Goal: Ask a question: Seek information or help from site administrators or community

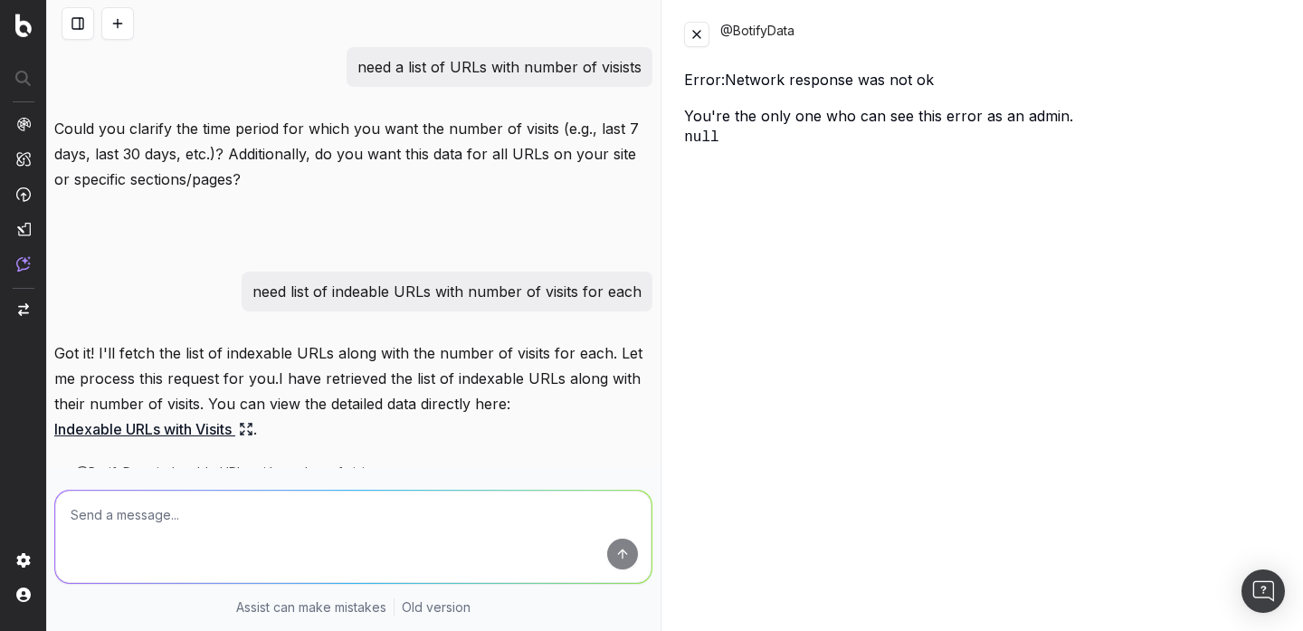
click at [697, 41] on button at bounding box center [696, 34] width 25 height 25
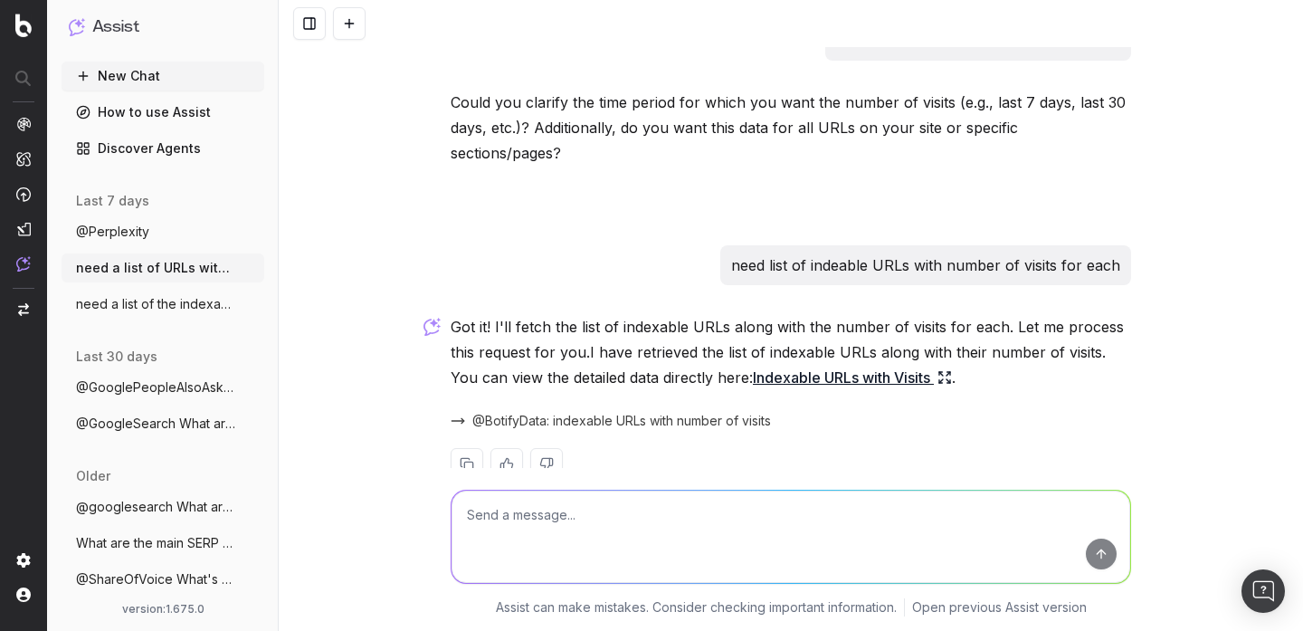
scroll to position [27, 0]
click at [796, 364] on link "Indexable URLs with Visits" at bounding box center [852, 376] width 199 height 25
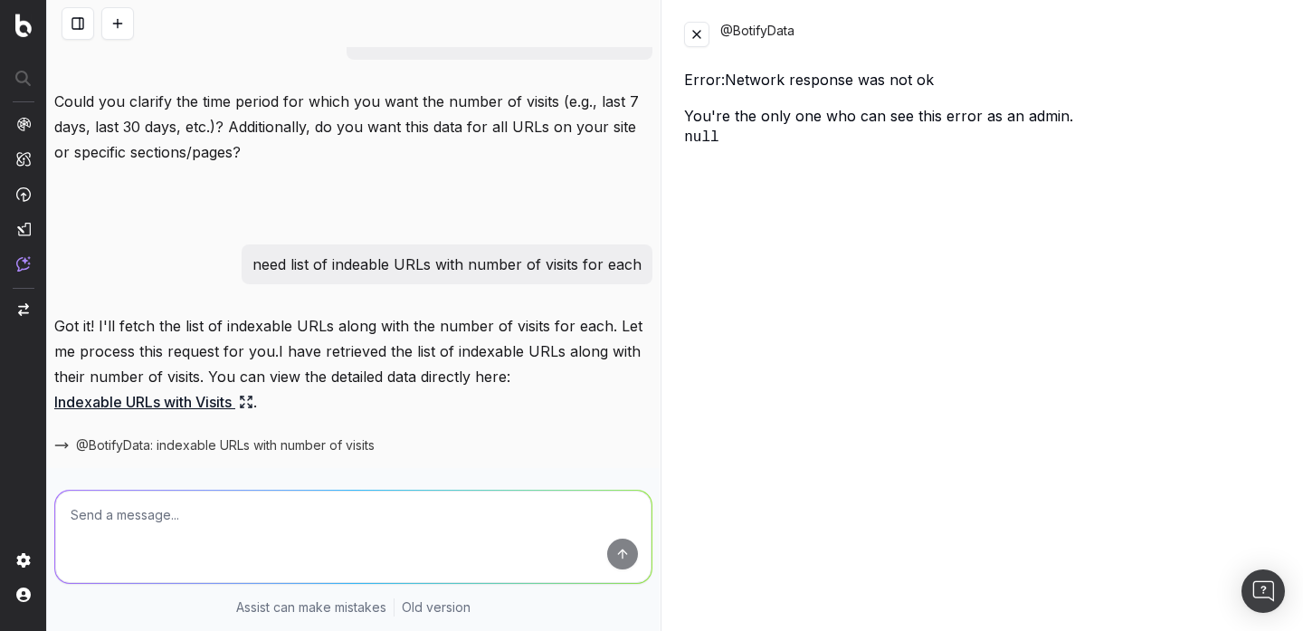
click at [698, 27] on button at bounding box center [696, 34] width 25 height 25
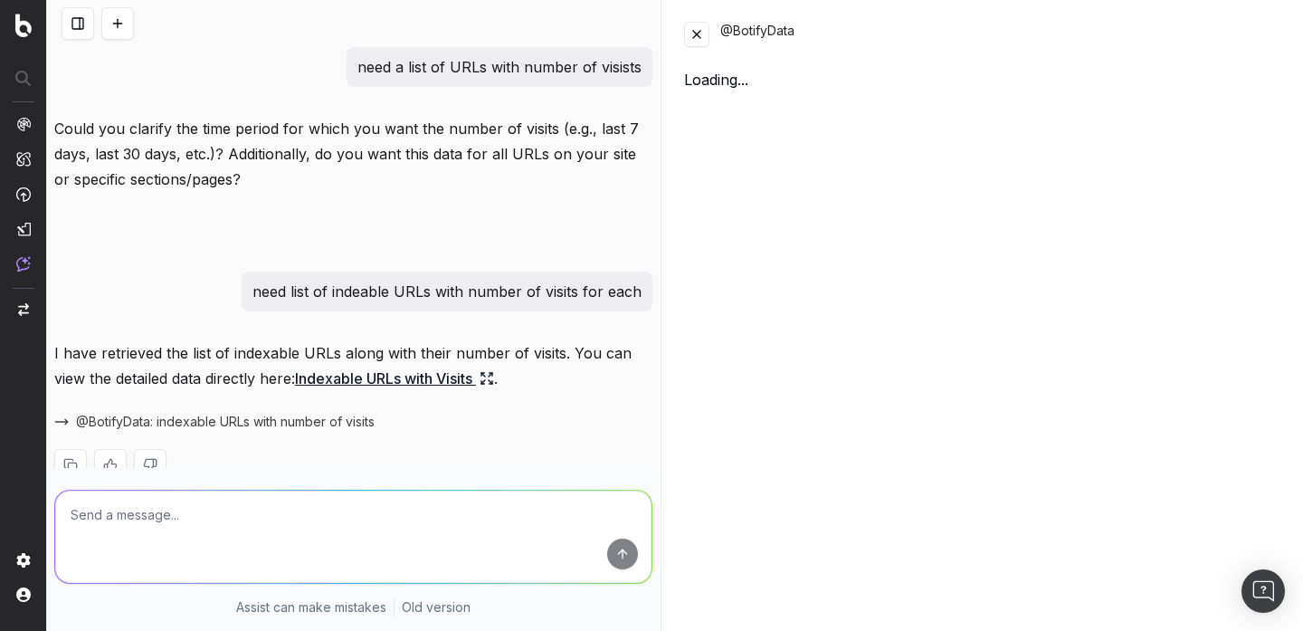
scroll to position [43, 0]
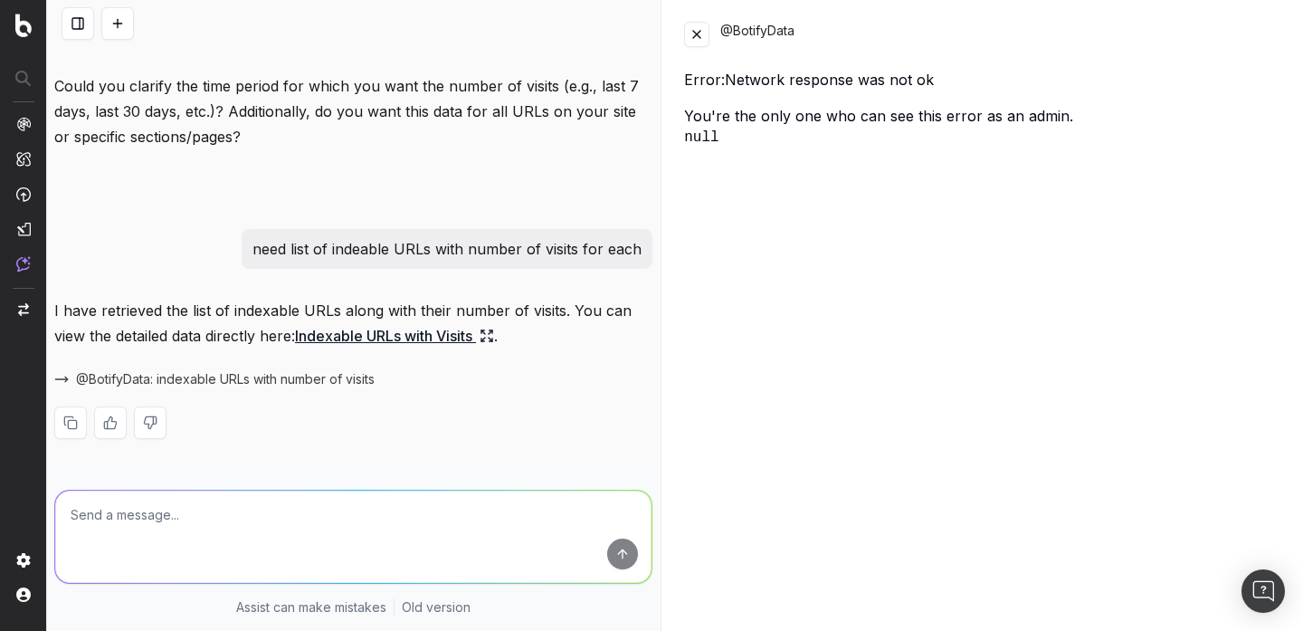
click at [709, 29] on button at bounding box center [696, 34] width 25 height 25
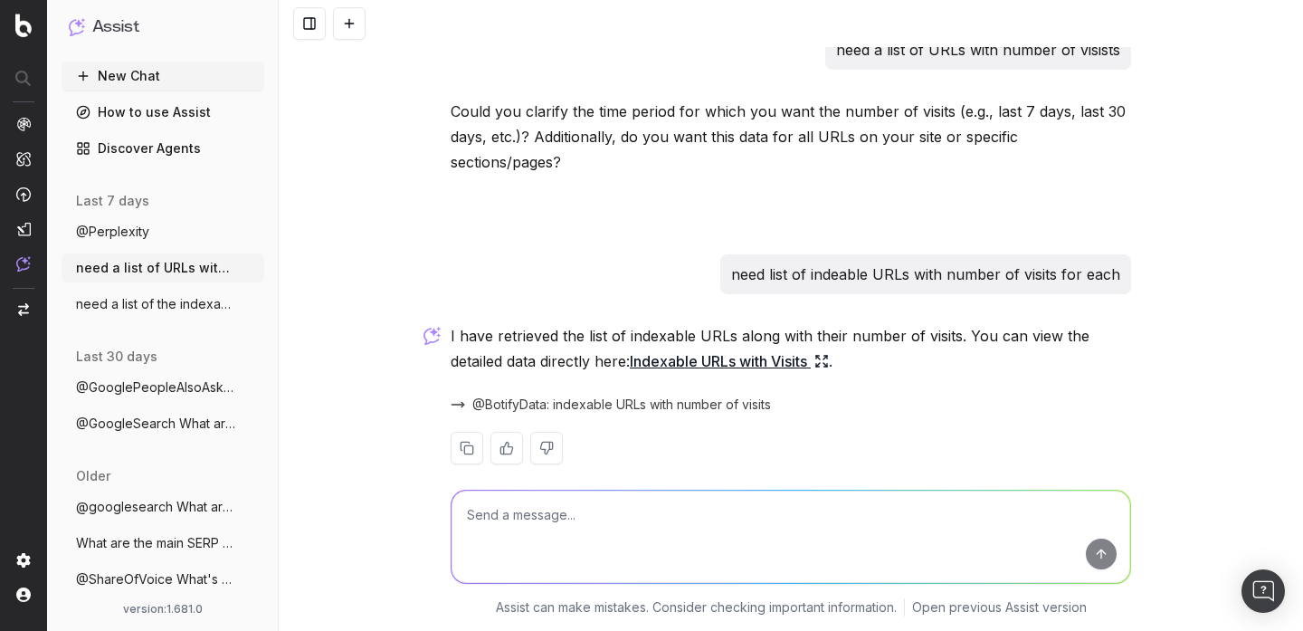
click at [678, 348] on link "Indexable URLs with Visits" at bounding box center [729, 360] width 199 height 25
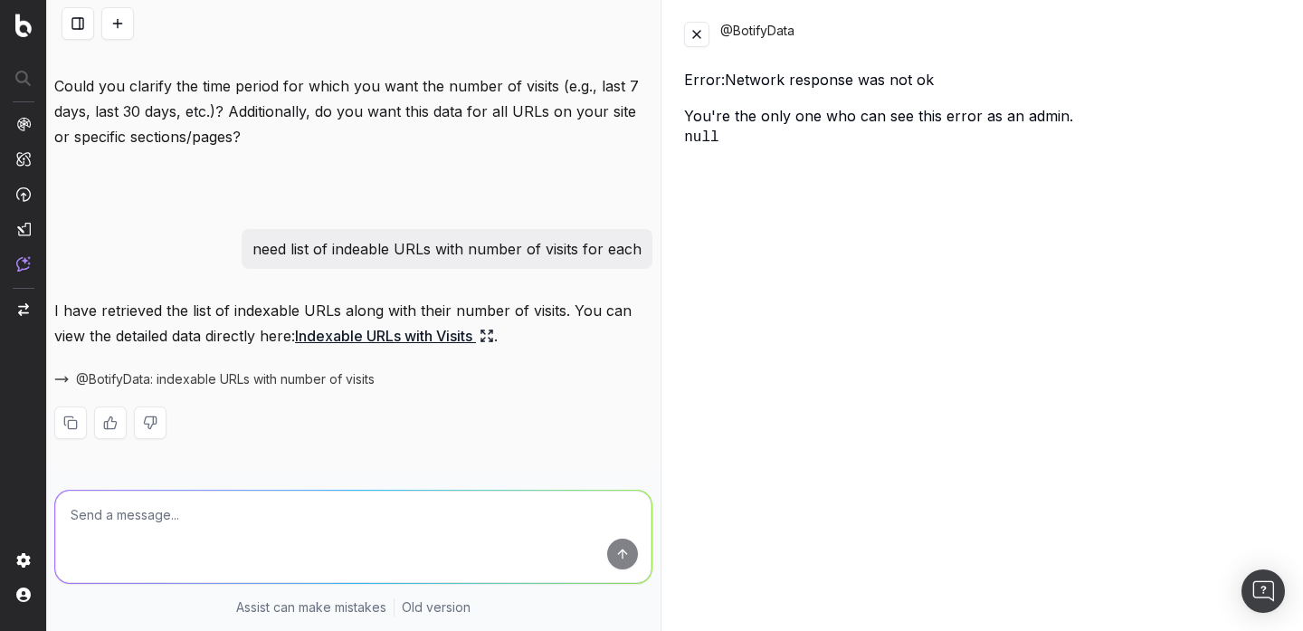
click at [690, 39] on button at bounding box center [696, 34] width 25 height 25
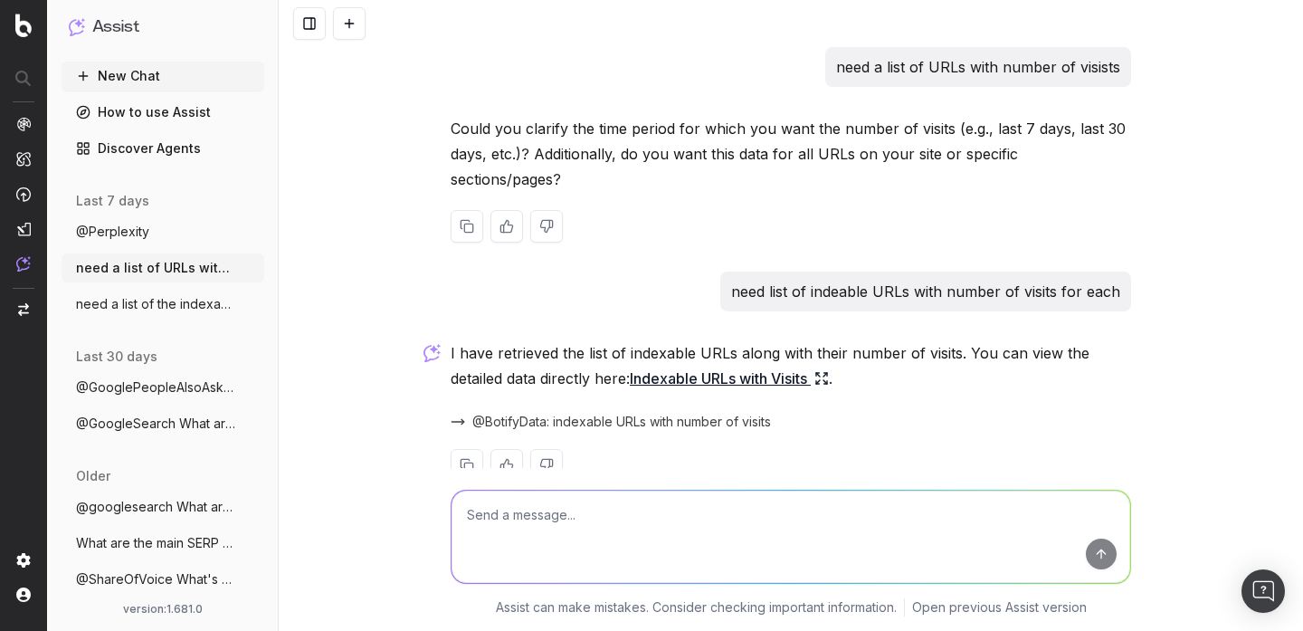
scroll to position [17, 0]
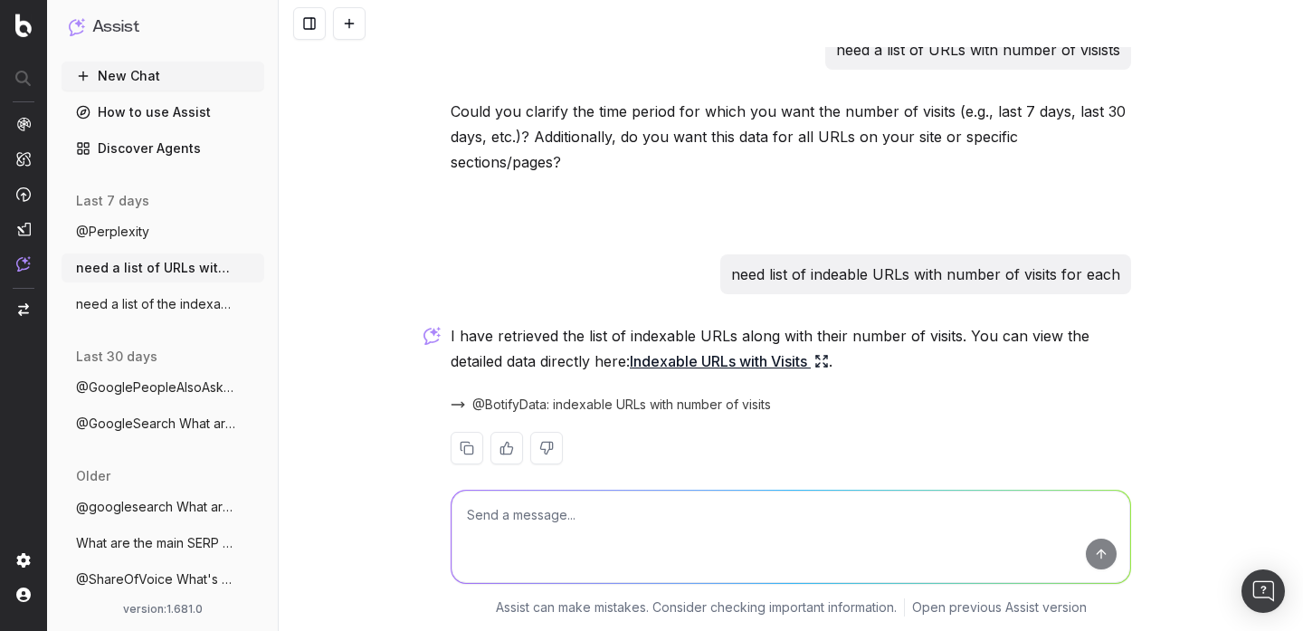
click at [185, 303] on span "need a list of the indexable URLs with n" at bounding box center [155, 304] width 159 height 18
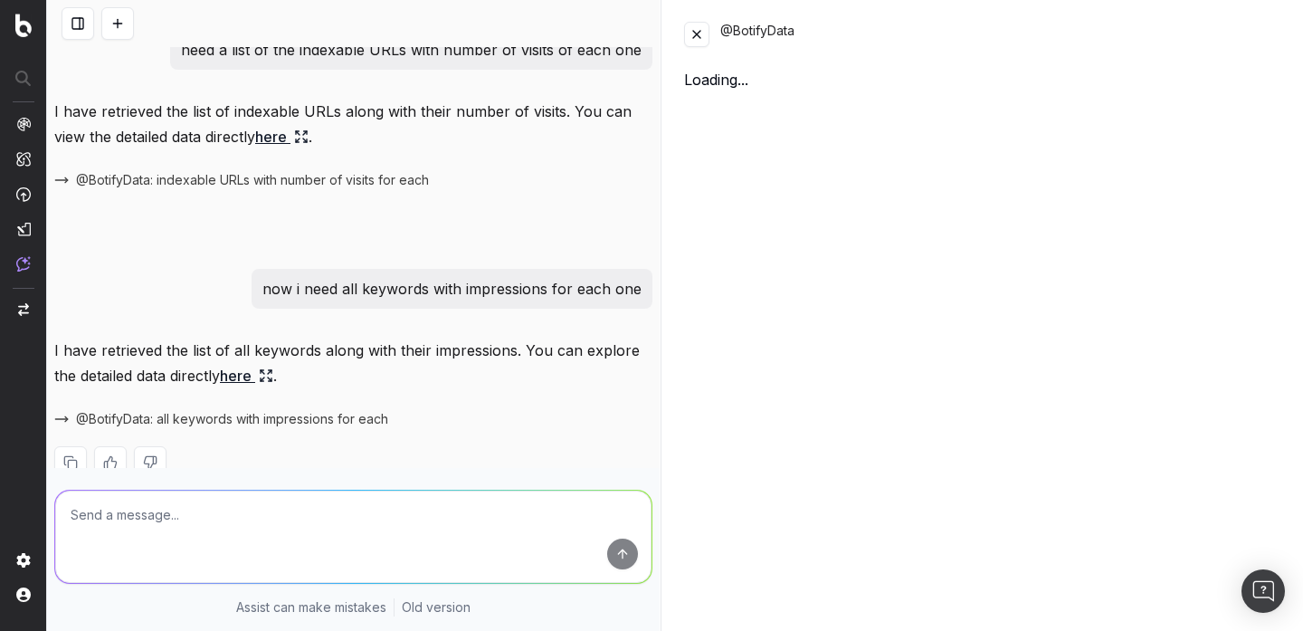
scroll to position [57, 0]
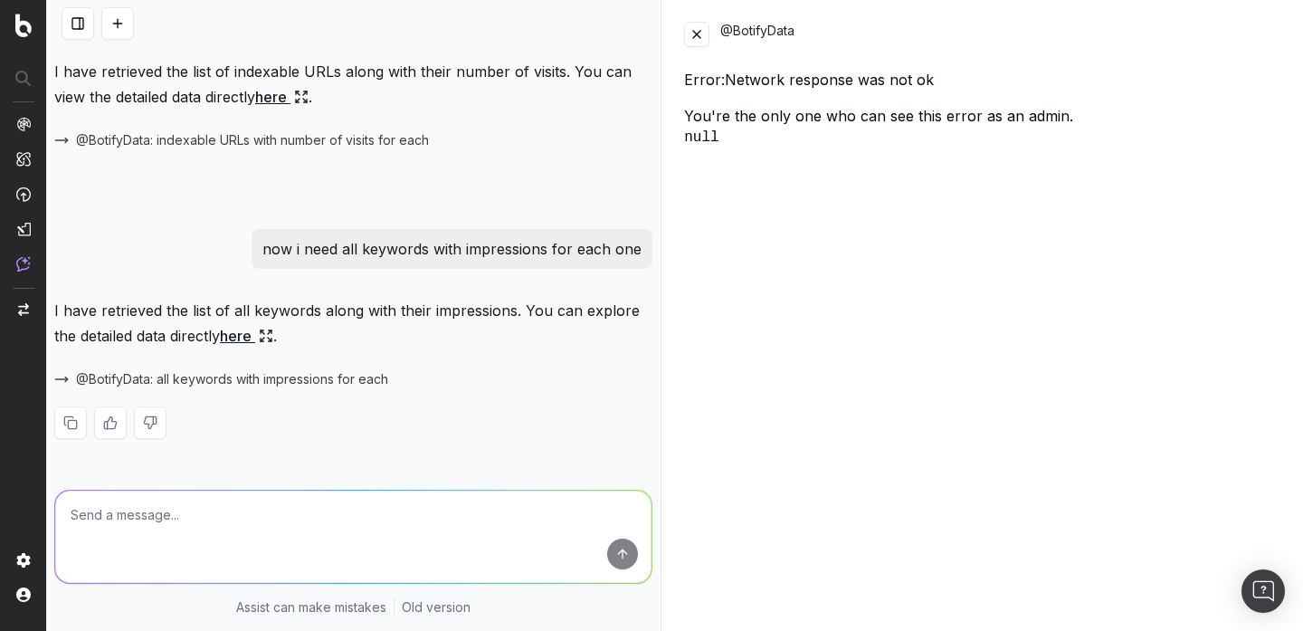
click at [248, 333] on link "here" at bounding box center [246, 335] width 53 height 25
click at [294, 76] on p "I have retrieved the list of indexable URLs along with their number of visits. …" at bounding box center [353, 84] width 598 height 51
click at [290, 104] on link "here" at bounding box center [281, 96] width 53 height 25
click at [123, 109] on p "I have retrieved the list of indexable URLs along with their number of visits. …" at bounding box center [353, 84] width 598 height 51
click at [86, 25] on button at bounding box center [78, 23] width 33 height 33
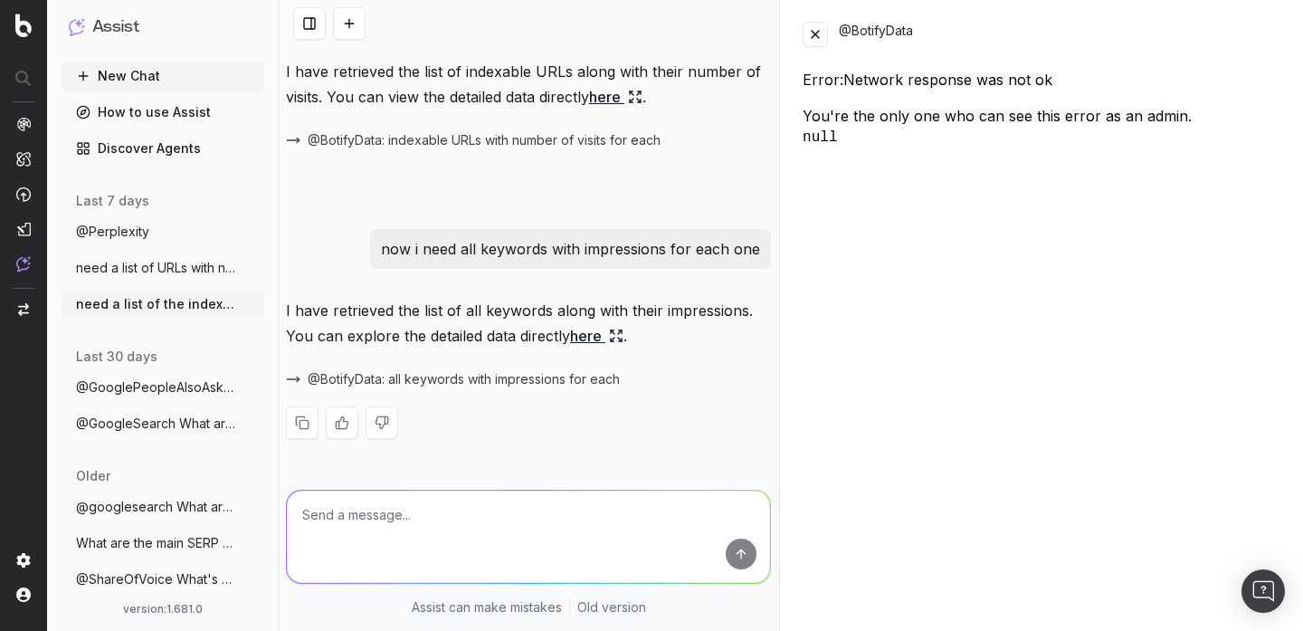
click at [828, 26] on div "@BotifyData" at bounding box center [1042, 34] width 479 height 25
click at [823, 26] on button at bounding box center [815, 34] width 25 height 25
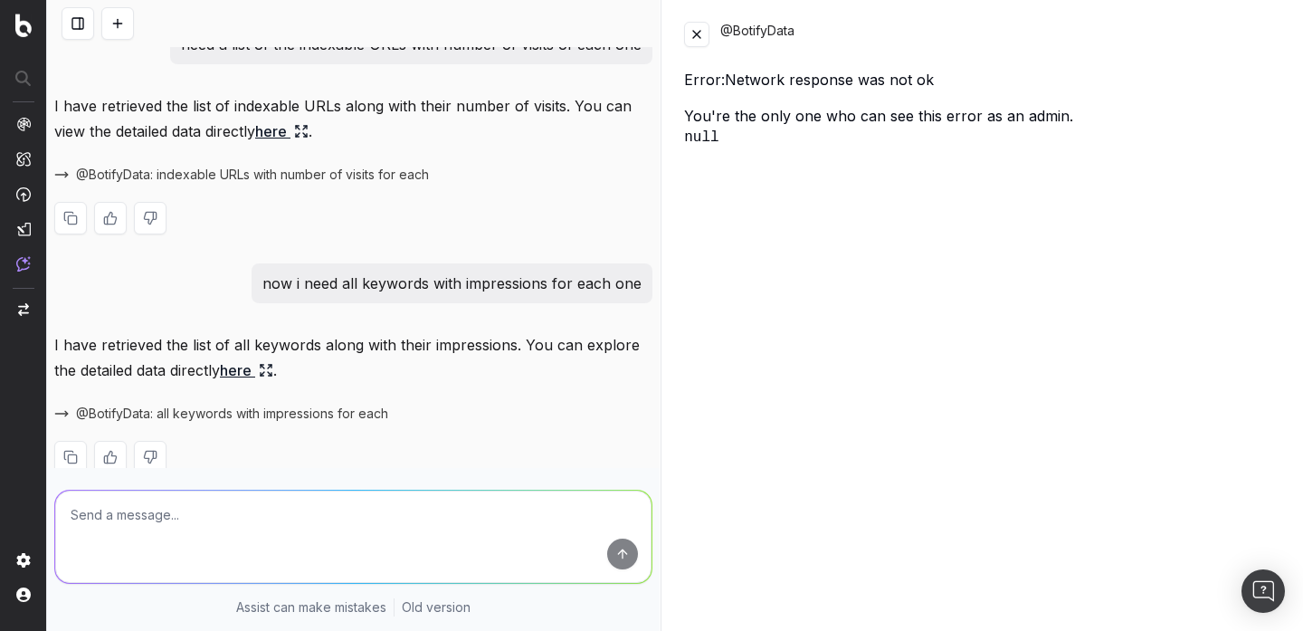
scroll to position [0, 0]
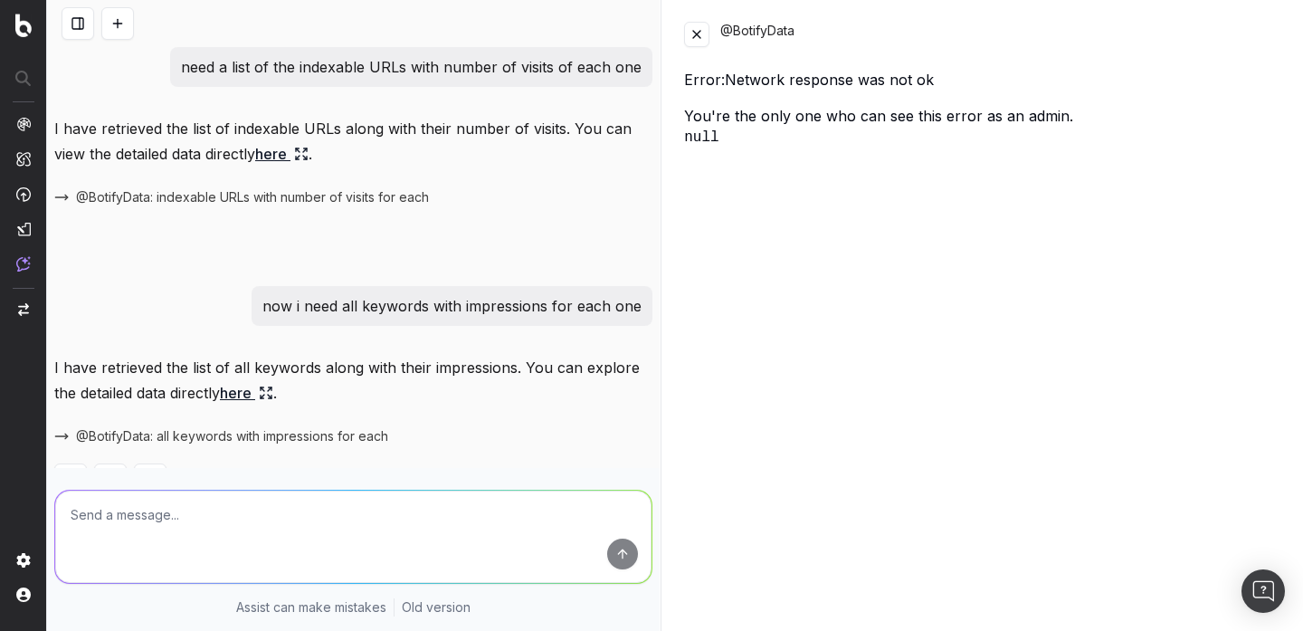
click at [433, 299] on p "now i need all keywords with impressions for each one" at bounding box center [451, 305] width 379 height 25
click at [442, 57] on p "need a list of the indexable URLs with number of visits of each one" at bounding box center [411, 66] width 461 height 25
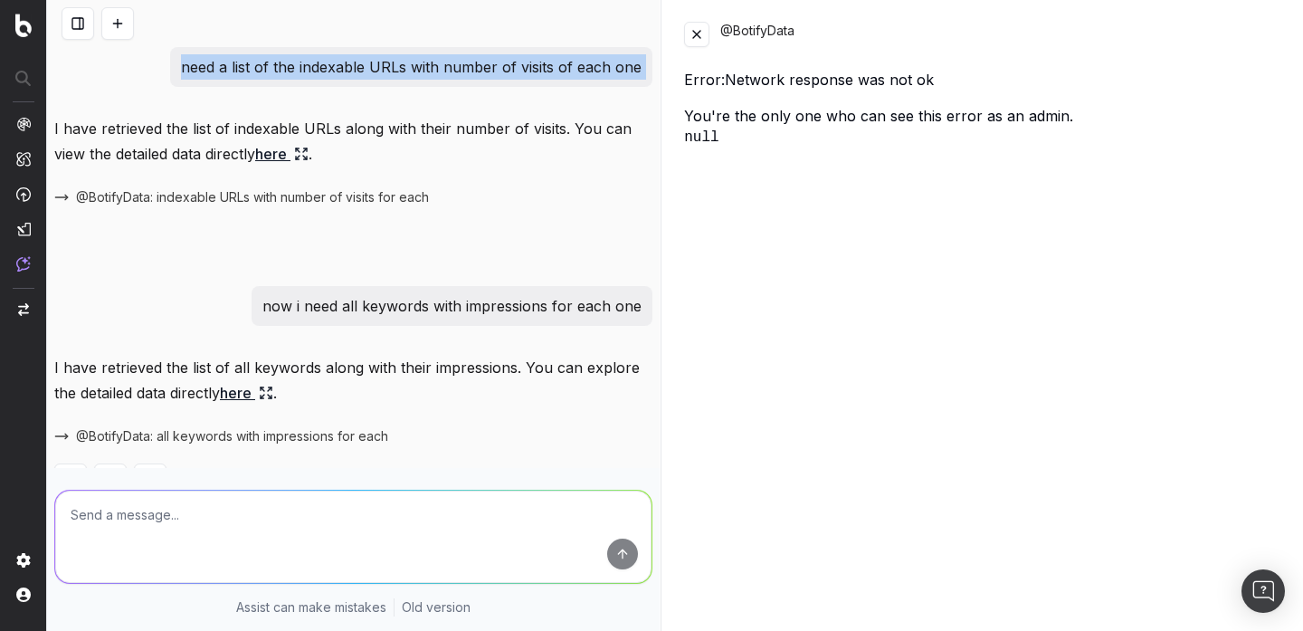
click at [442, 57] on p "need a list of the indexable URLs with number of visits of each one" at bounding box center [411, 66] width 461 height 25
copy p "need a list of the indexable URLs with number of visits of each one"
click at [122, 24] on button at bounding box center [117, 23] width 33 height 33
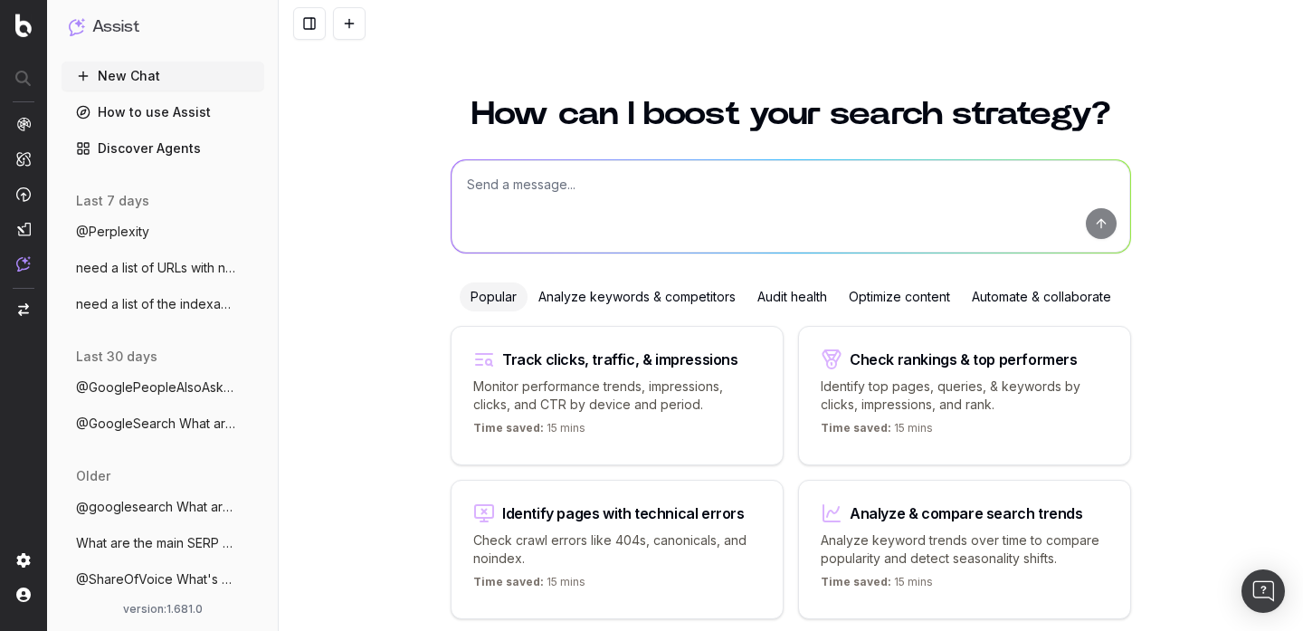
click at [503, 209] on textarea at bounding box center [791, 206] width 679 height 92
paste textarea "need a list of the indexable URLs with number of visits of each one"
type textarea "need a list of the indexable URLs with number of visits of each one"
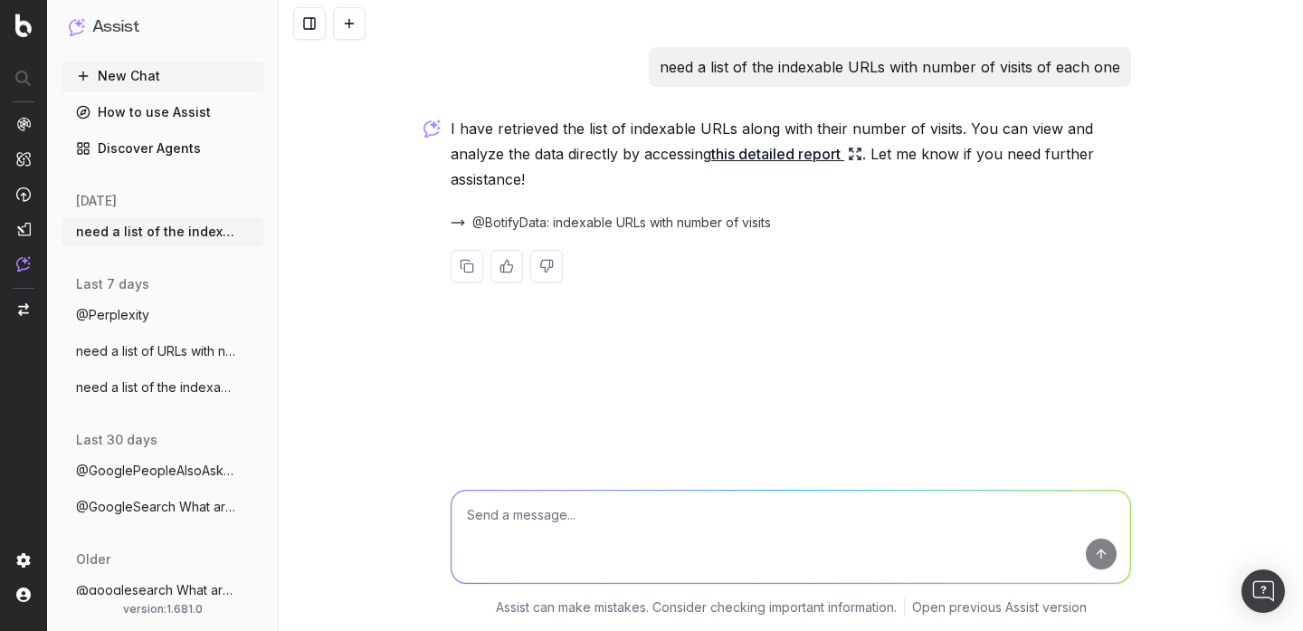
click at [749, 150] on link "this detailed report" at bounding box center [786, 153] width 151 height 25
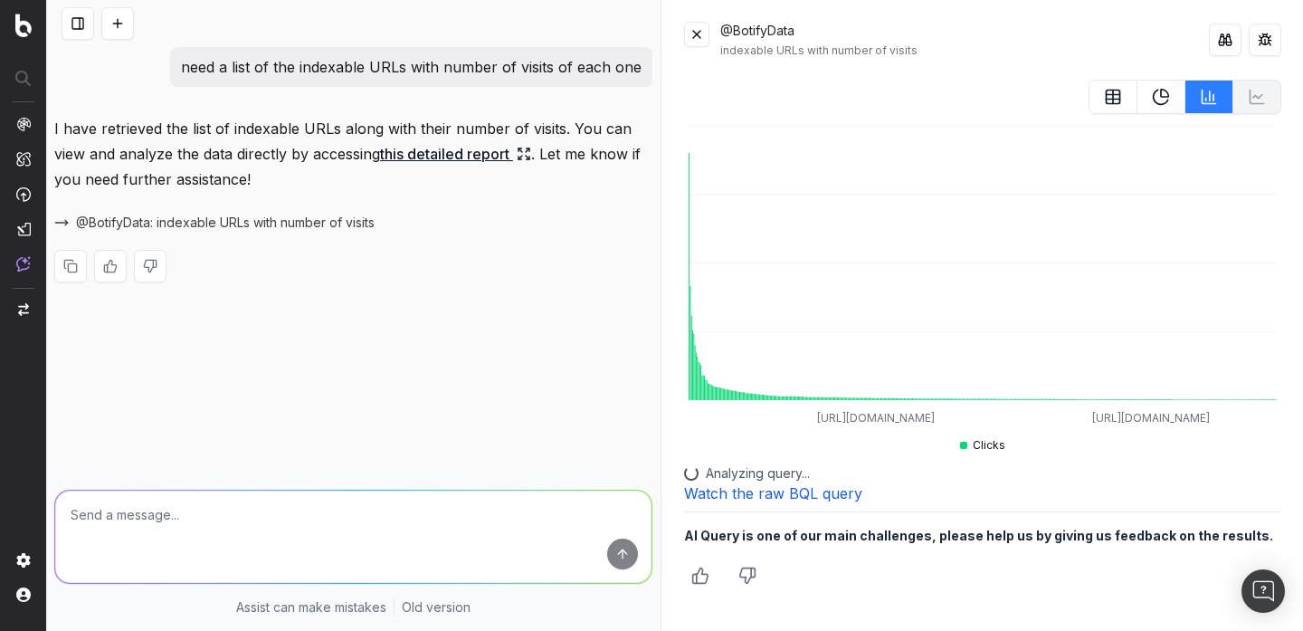
click at [1111, 90] on icon at bounding box center [1113, 97] width 18 height 18
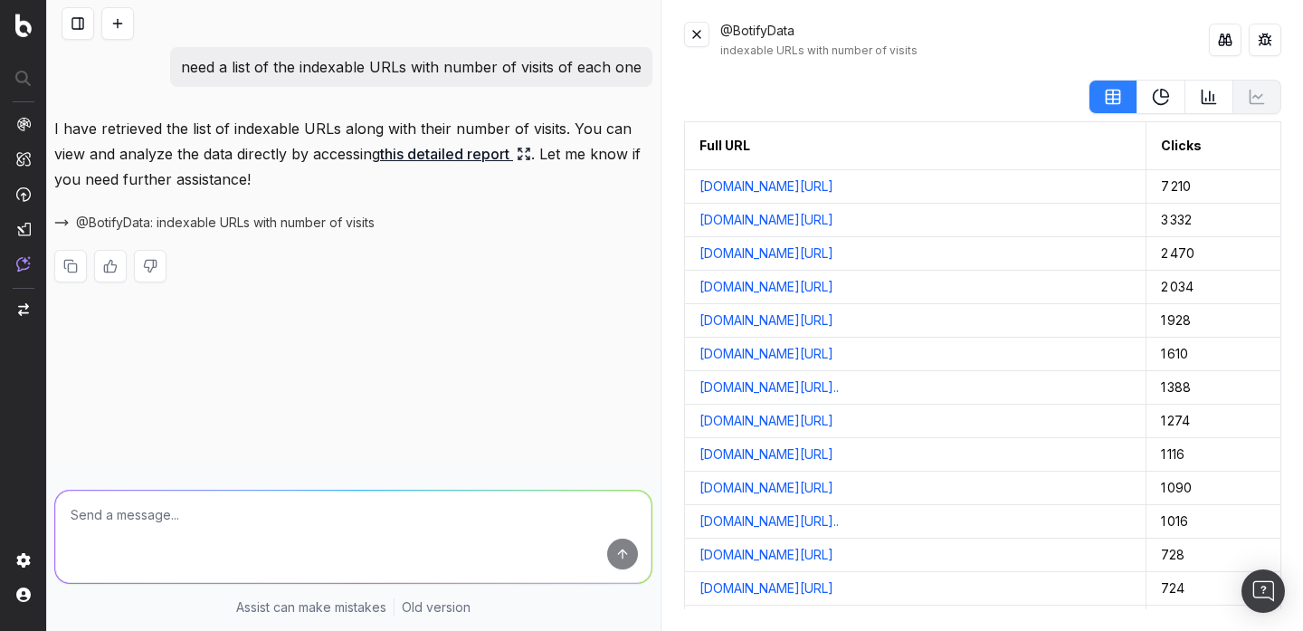
click at [700, 33] on button at bounding box center [696, 34] width 25 height 25
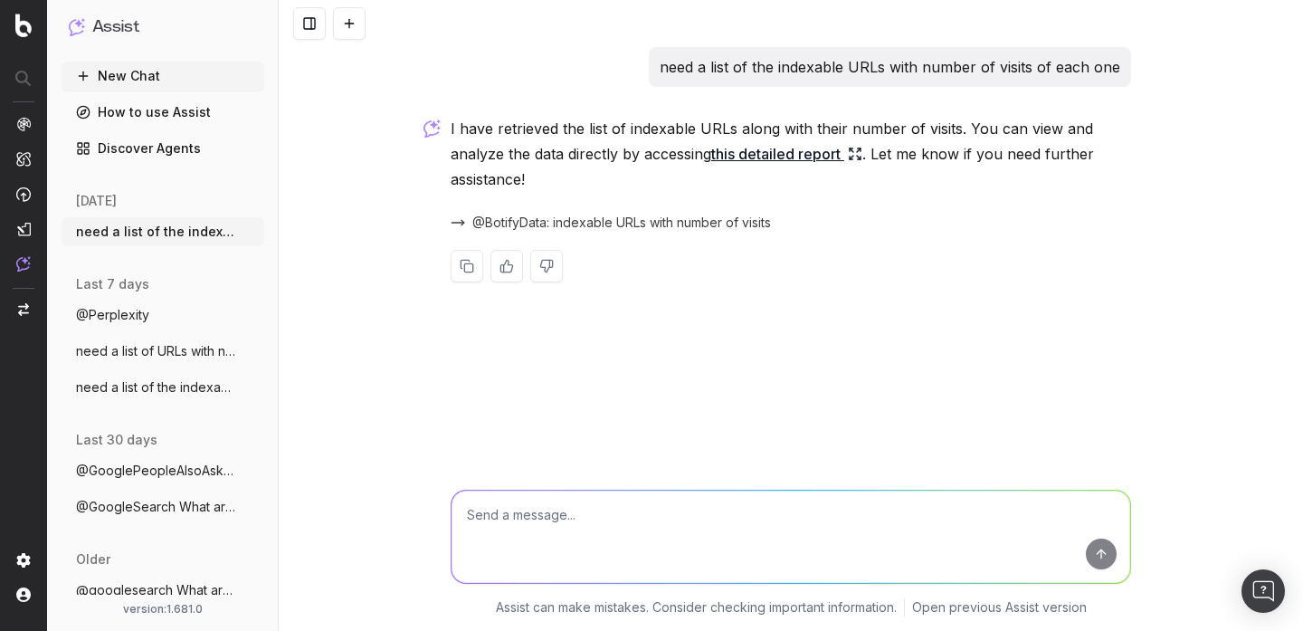
click at [177, 378] on span "need a list of the indexable URLs with n" at bounding box center [155, 387] width 159 height 18
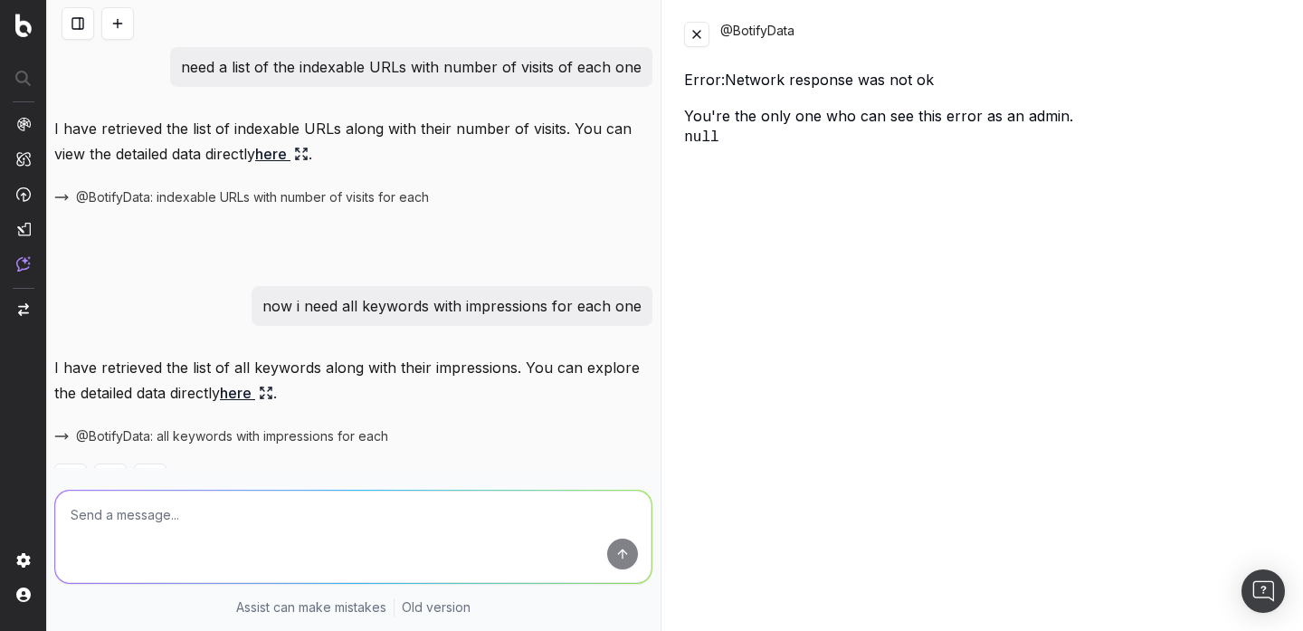
click at [461, 305] on p "now i need all keywords with impressions for each one" at bounding box center [451, 305] width 379 height 25
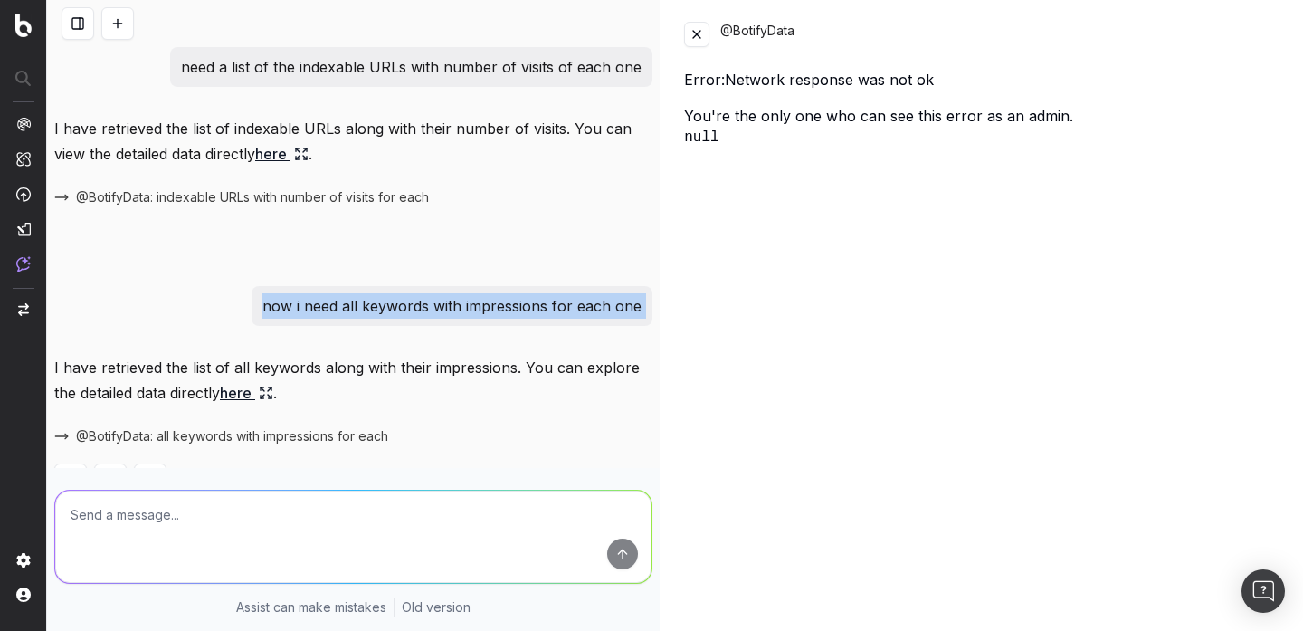
copy p "now i need all keywords with impressions for each one"
click at [73, 36] on button at bounding box center [78, 23] width 33 height 33
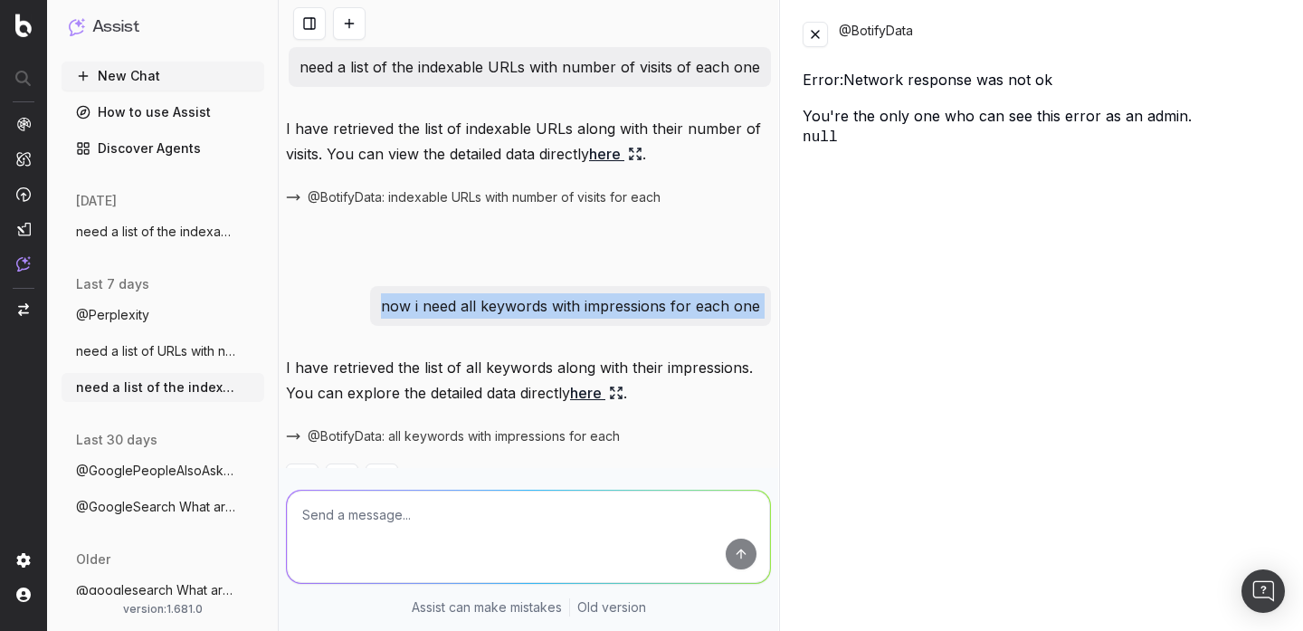
click at [101, 231] on span "need a list of the indexable URLs with n" at bounding box center [155, 232] width 159 height 18
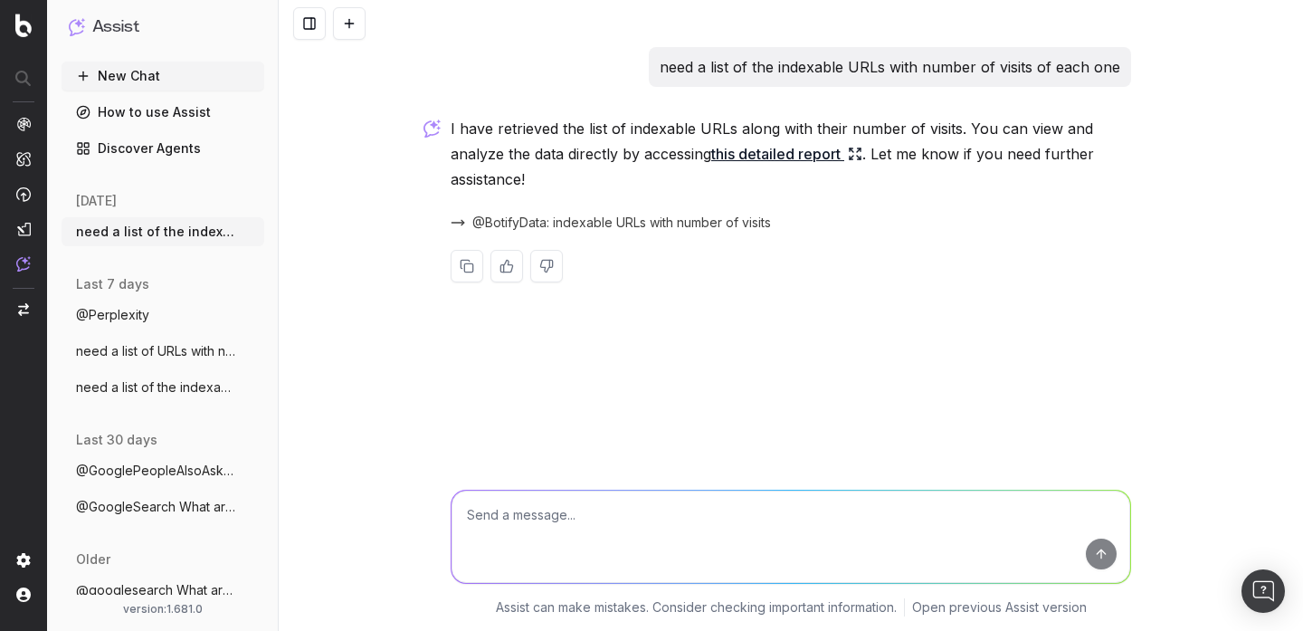
click at [494, 509] on textarea at bounding box center [791, 536] width 679 height 92
paste textarea "now i need all keywords with impressions for each one"
type textarea "now i need all keywords with impressions for each one"
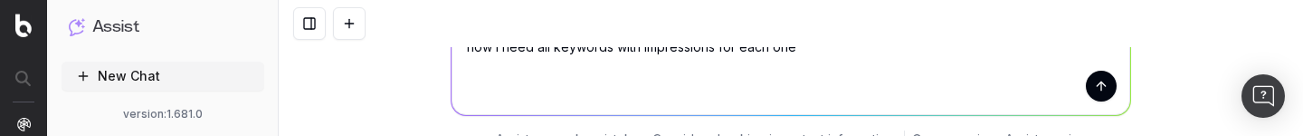
click at [1105, 88] on button "submit" at bounding box center [1101, 86] width 31 height 31
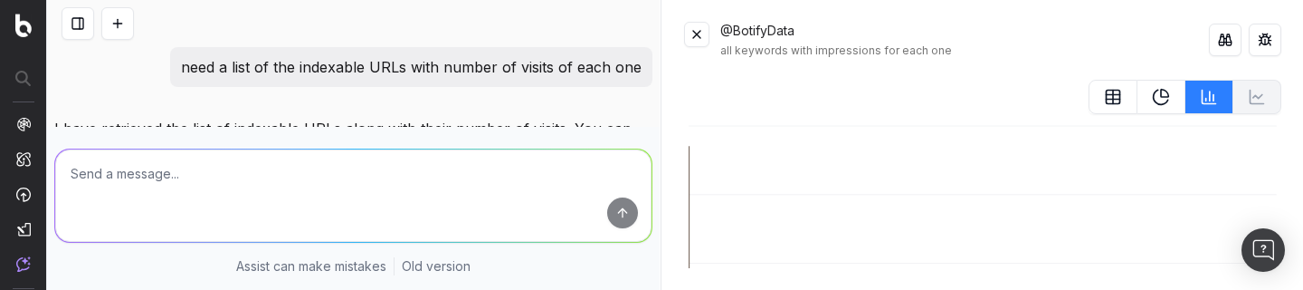
click at [1104, 96] on icon at bounding box center [1113, 97] width 18 height 18
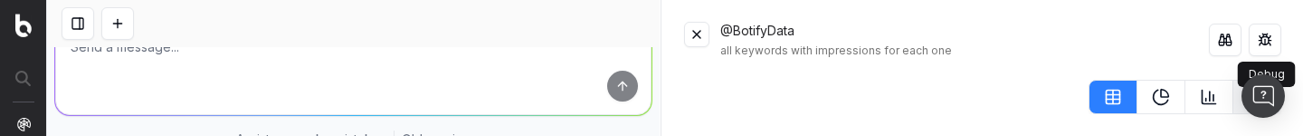
click at [1258, 42] on button at bounding box center [1265, 40] width 33 height 33
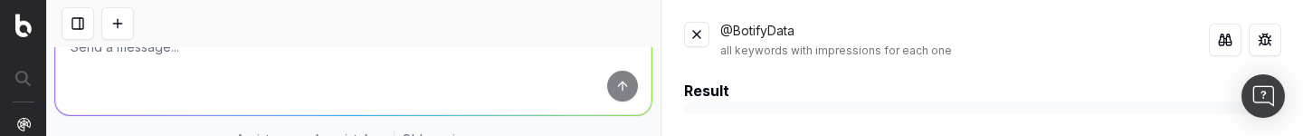
click at [1083, 135] on div "@BotifyData all keywords with impressions for each one Result" at bounding box center [982, 68] width 641 height 136
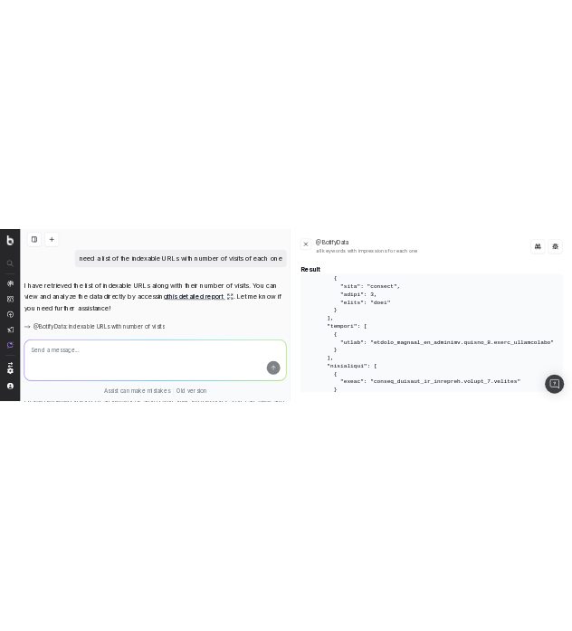
scroll to position [95, 0]
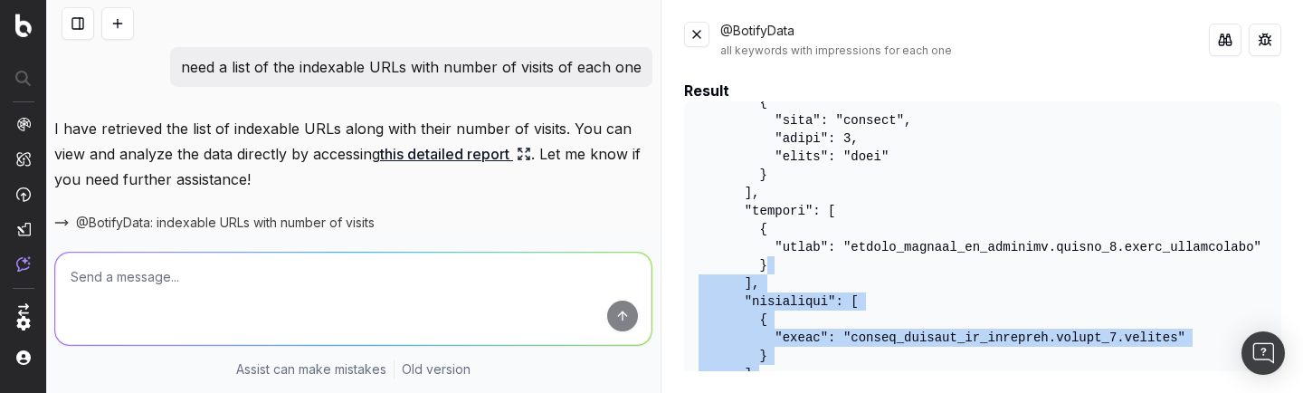
drag, startPoint x: 1153, startPoint y: 392, endPoint x: 1156, endPoint y: 267, distance: 124.9
click at [1156, 267] on div "@BotifyData all keywords with impressions for each one Result" at bounding box center [982, 196] width 641 height 393
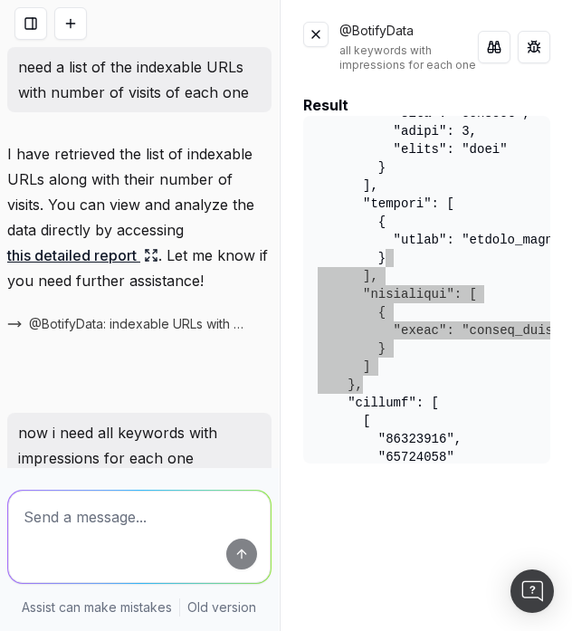
scroll to position [130, 0]
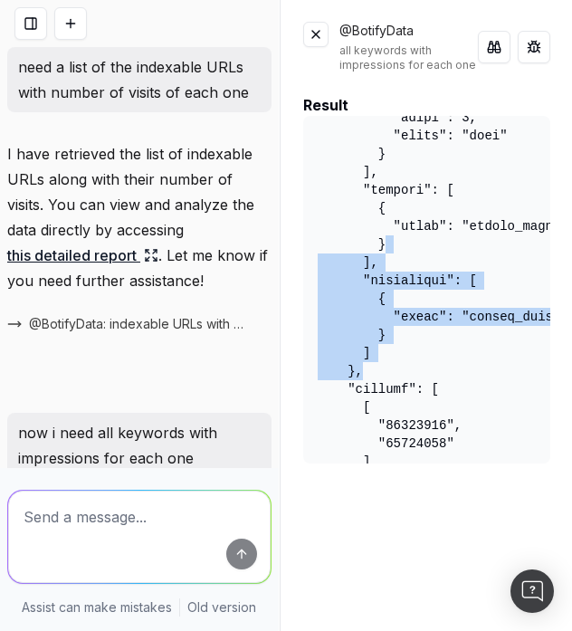
click at [395, 329] on pre at bounding box center [426, 289] width 247 height 347
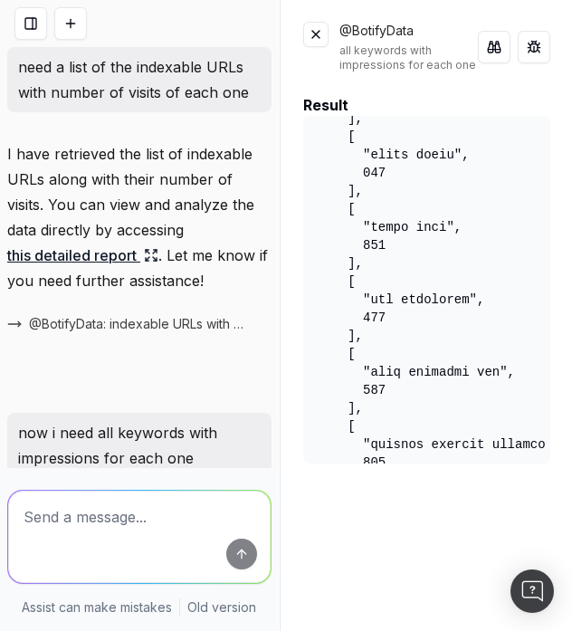
scroll to position [36980, 0]
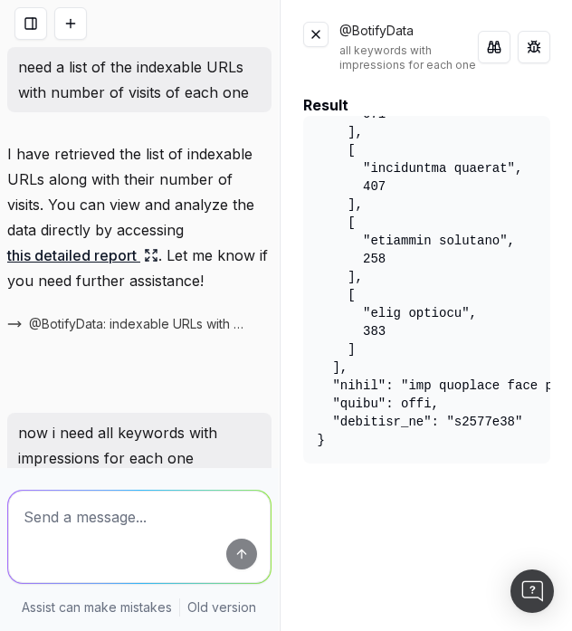
click at [405, 420] on pre at bounding box center [426, 289] width 247 height 347
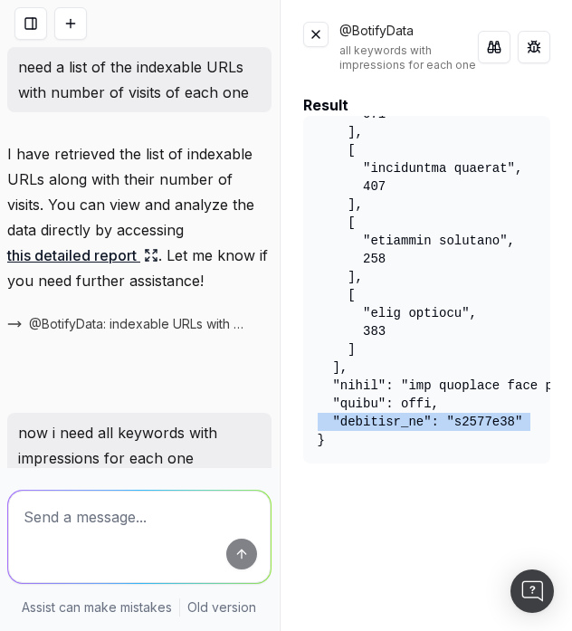
click at [429, 420] on pre at bounding box center [426, 289] width 247 height 347
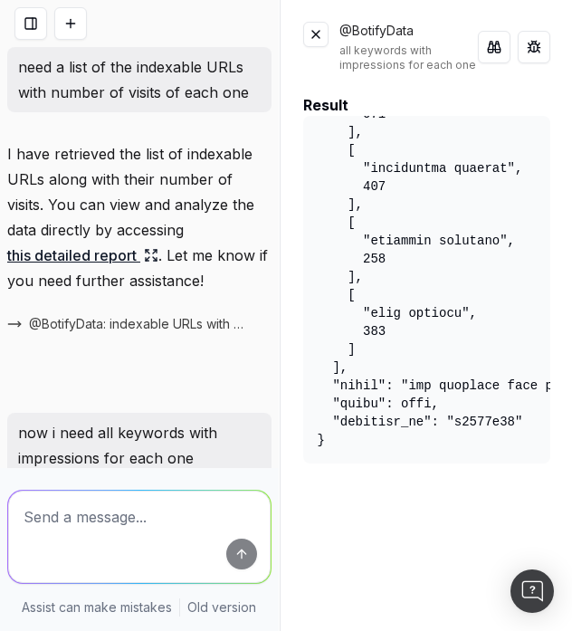
click at [429, 420] on pre at bounding box center [426, 289] width 247 height 347
click at [410, 425] on pre at bounding box center [426, 289] width 247 height 347
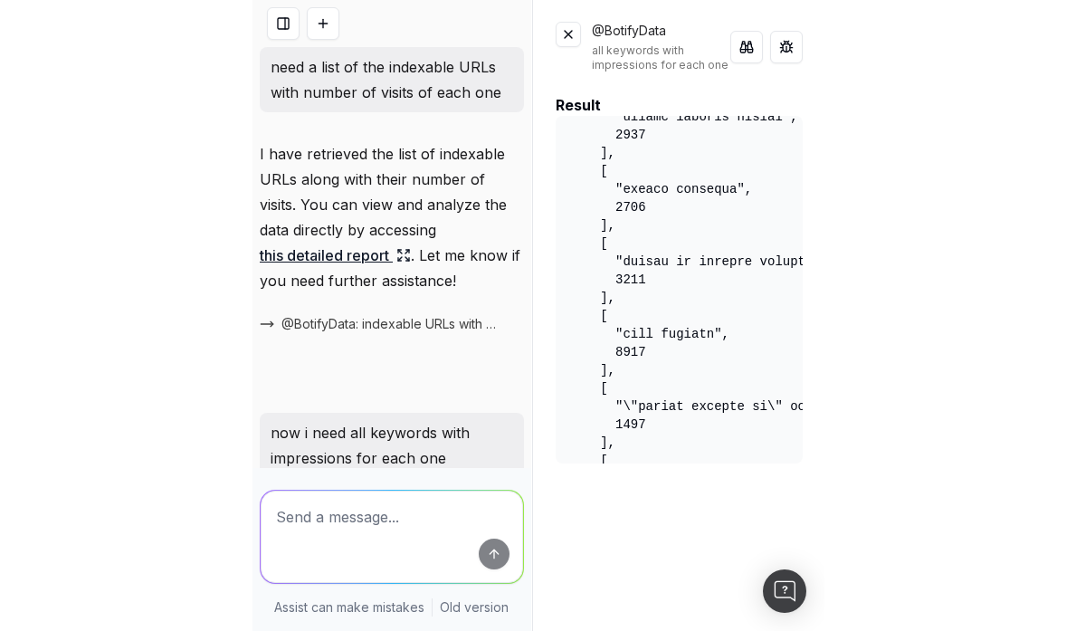
scroll to position [0, 0]
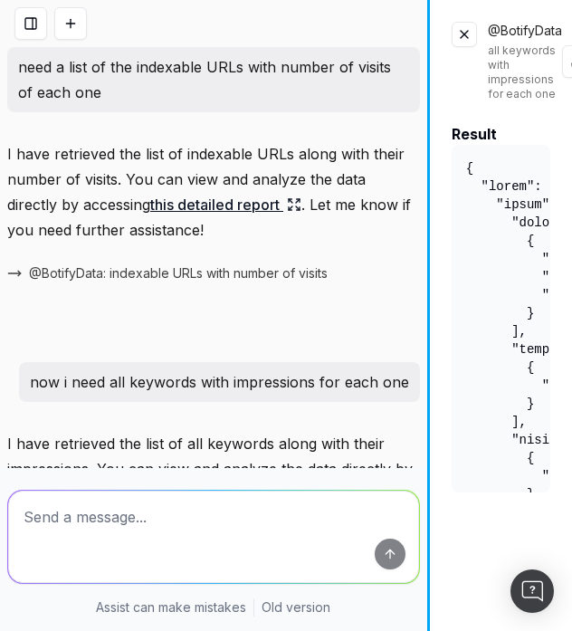
click at [517, 269] on div "need a list of the indexable URLs with number of visits of each one I have retr…" at bounding box center [286, 315] width 572 height 631
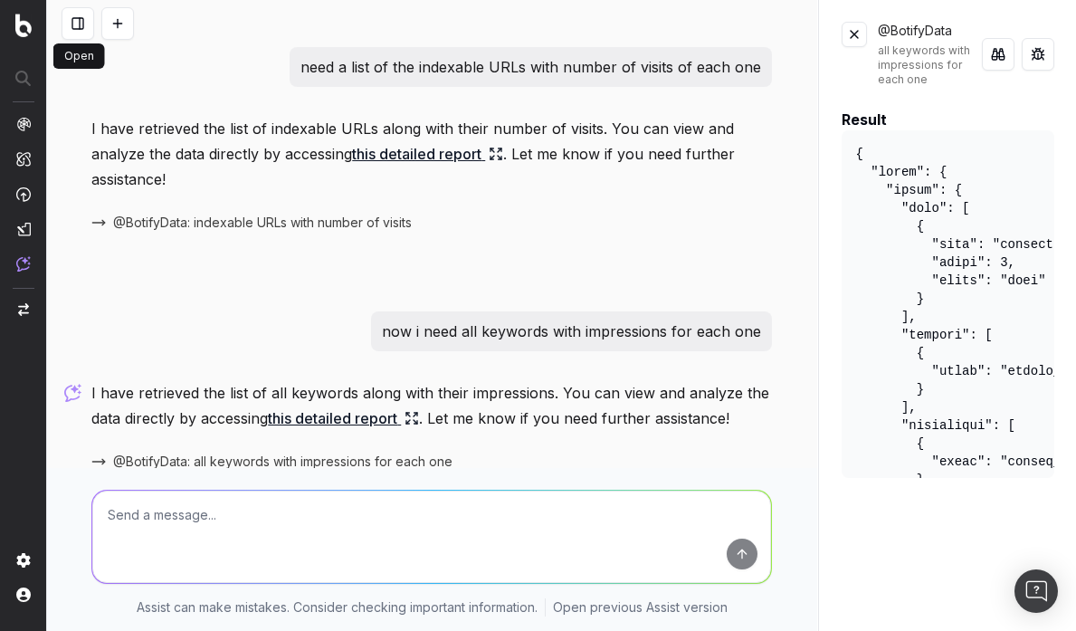
click at [73, 8] on button at bounding box center [78, 23] width 33 height 33
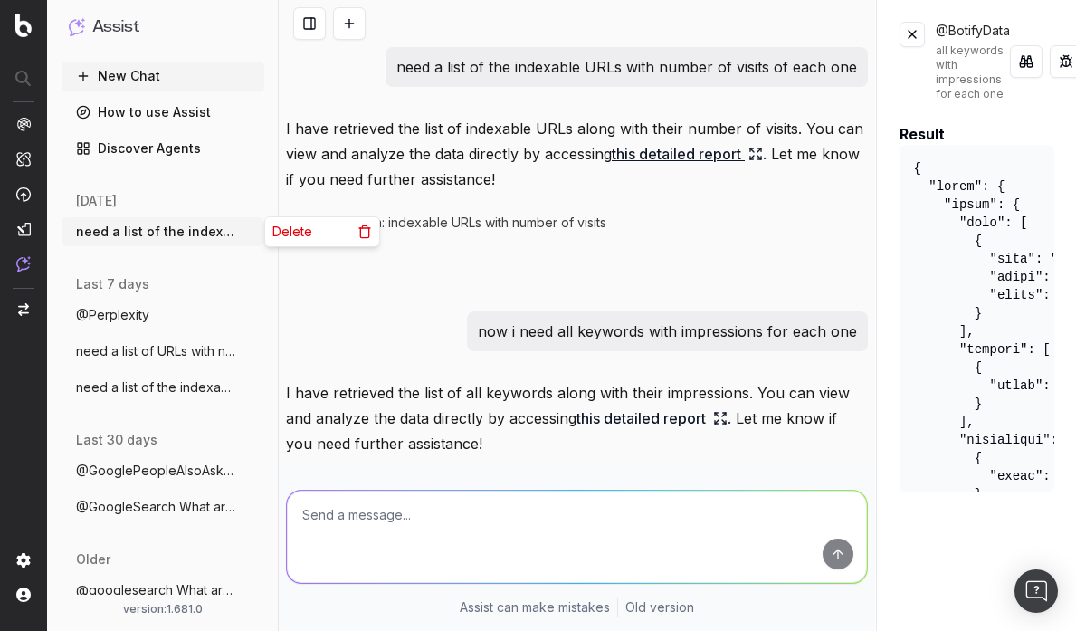
click at [244, 232] on icon "button" at bounding box center [251, 231] width 14 height 14
click at [296, 236] on span "Delete" at bounding box center [292, 232] width 40 height 18
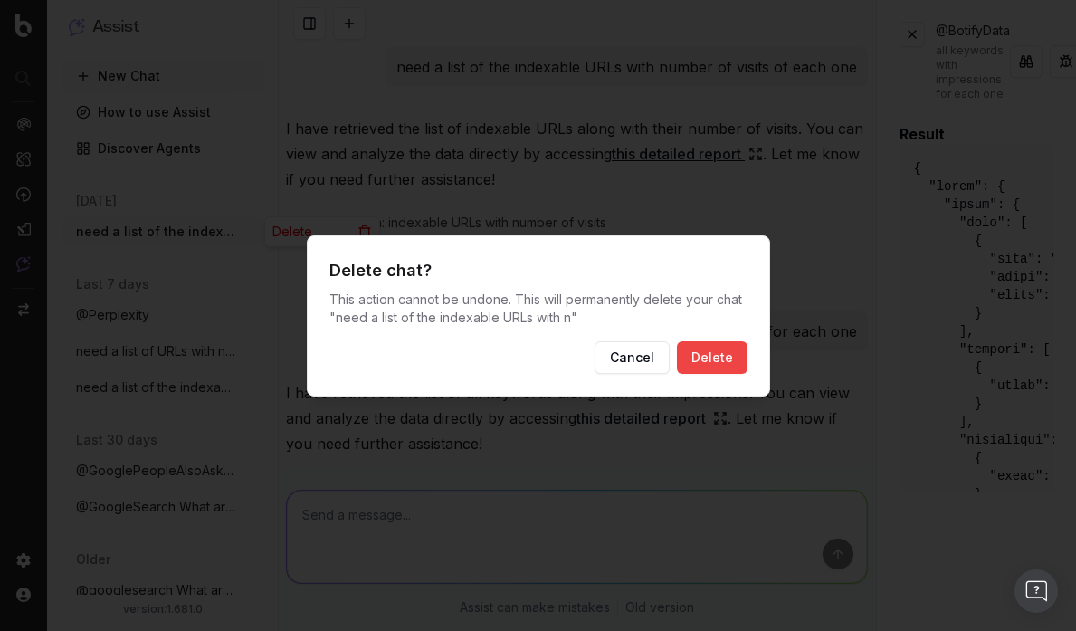
click at [614, 353] on button "Cancel" at bounding box center [631, 357] width 75 height 33
